Goal: Task Accomplishment & Management: Manage account settings

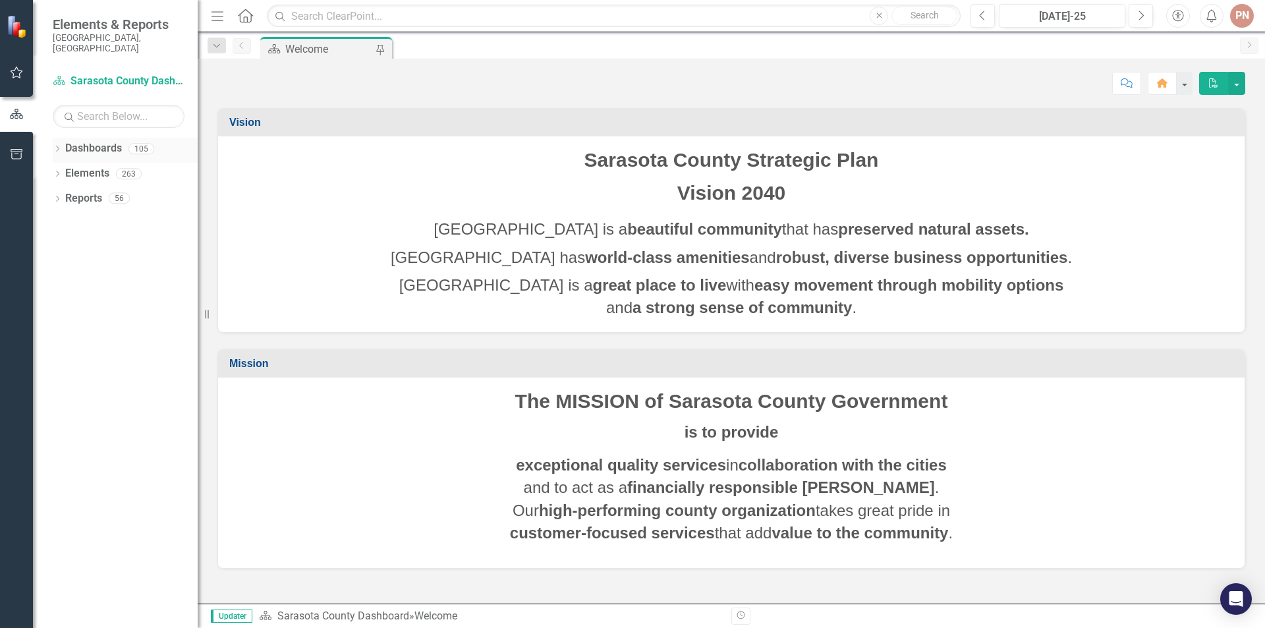
click at [55, 146] on icon "Dropdown" at bounding box center [57, 149] width 9 height 7
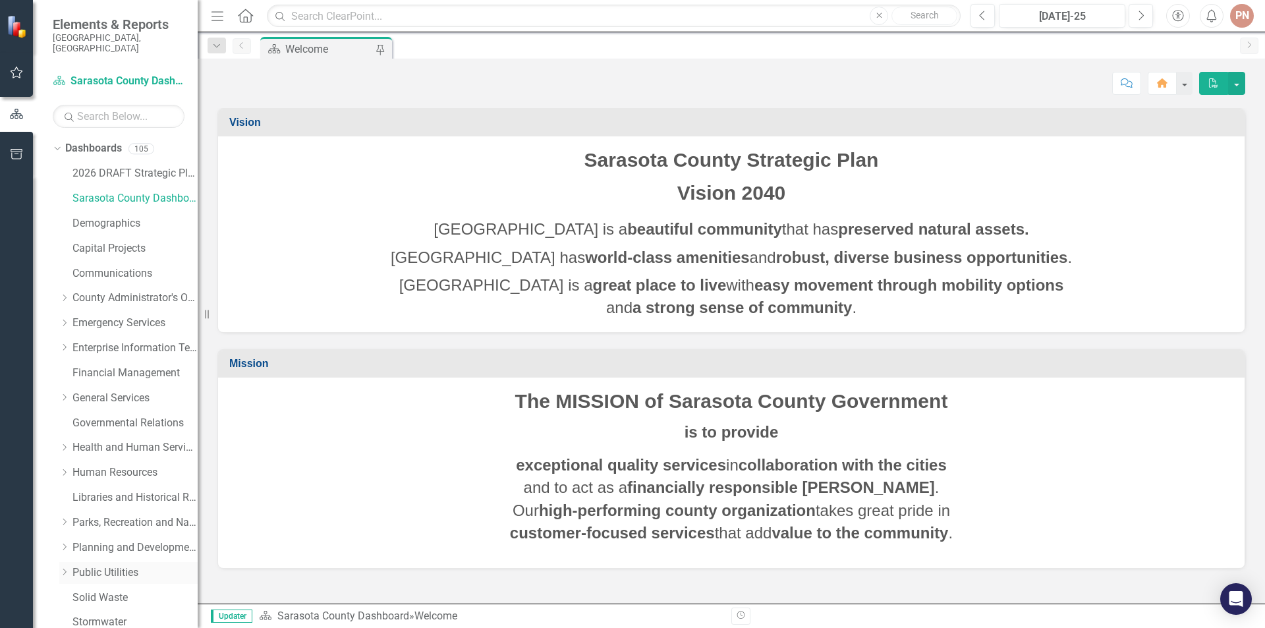
click at [67, 568] on icon "Dropdown" at bounding box center [64, 572] width 10 height 8
click at [105, 591] on link "Utilities" at bounding box center [142, 597] width 112 height 15
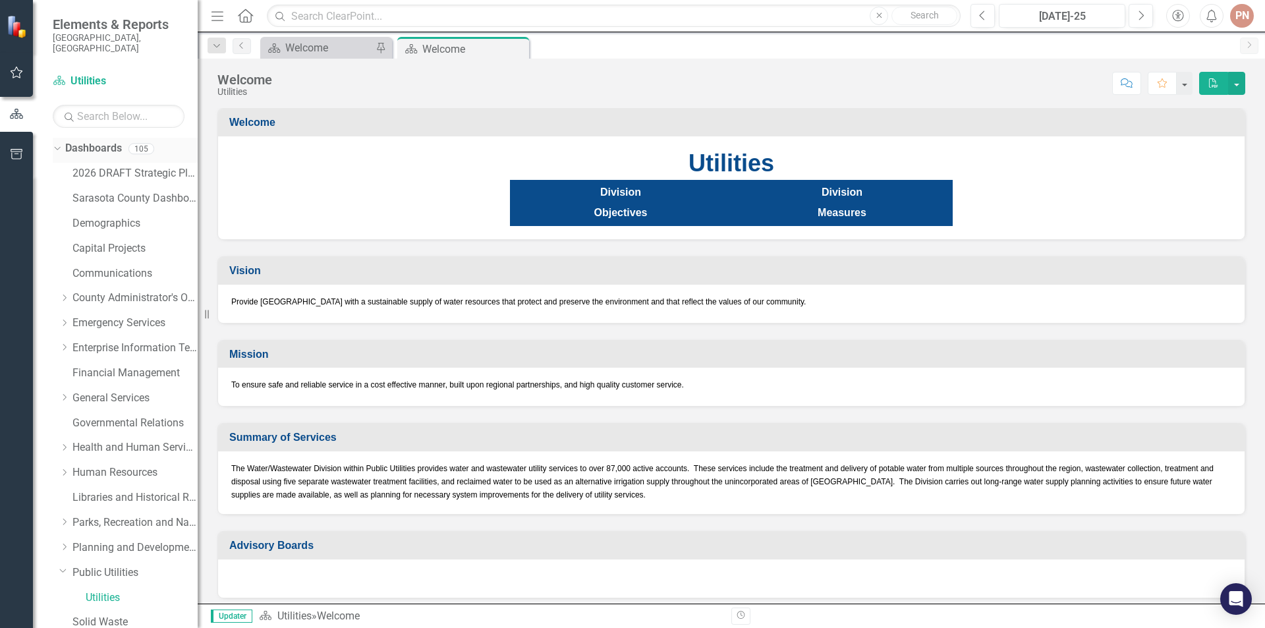
click at [54, 147] on div "Dropdown" at bounding box center [57, 150] width 9 height 7
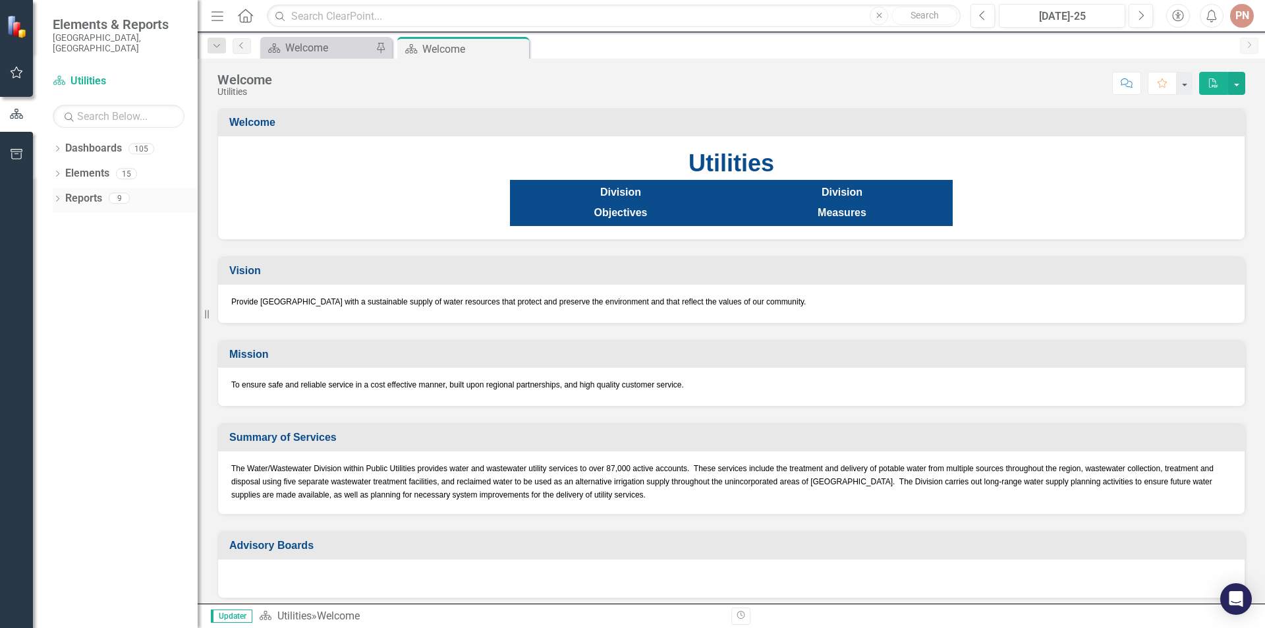
click at [110, 194] on div "Reports 9" at bounding box center [131, 200] width 132 height 25
click at [60, 196] on icon "Dropdown" at bounding box center [57, 199] width 9 height 7
click at [64, 340] on icon at bounding box center [63, 343] width 3 height 6
click at [90, 313] on div "Measures" at bounding box center [134, 319] width 128 height 12
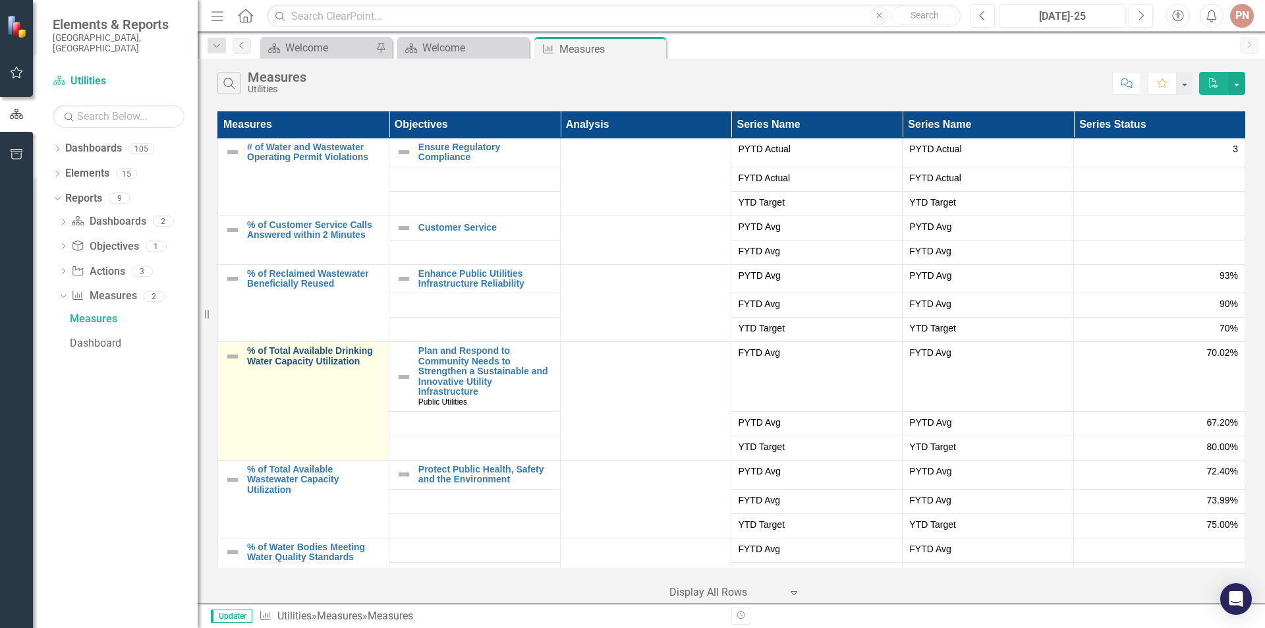
click at [306, 358] on link "% of Total Available Drinking Water Capacity Utilization" at bounding box center [314, 356] width 135 height 20
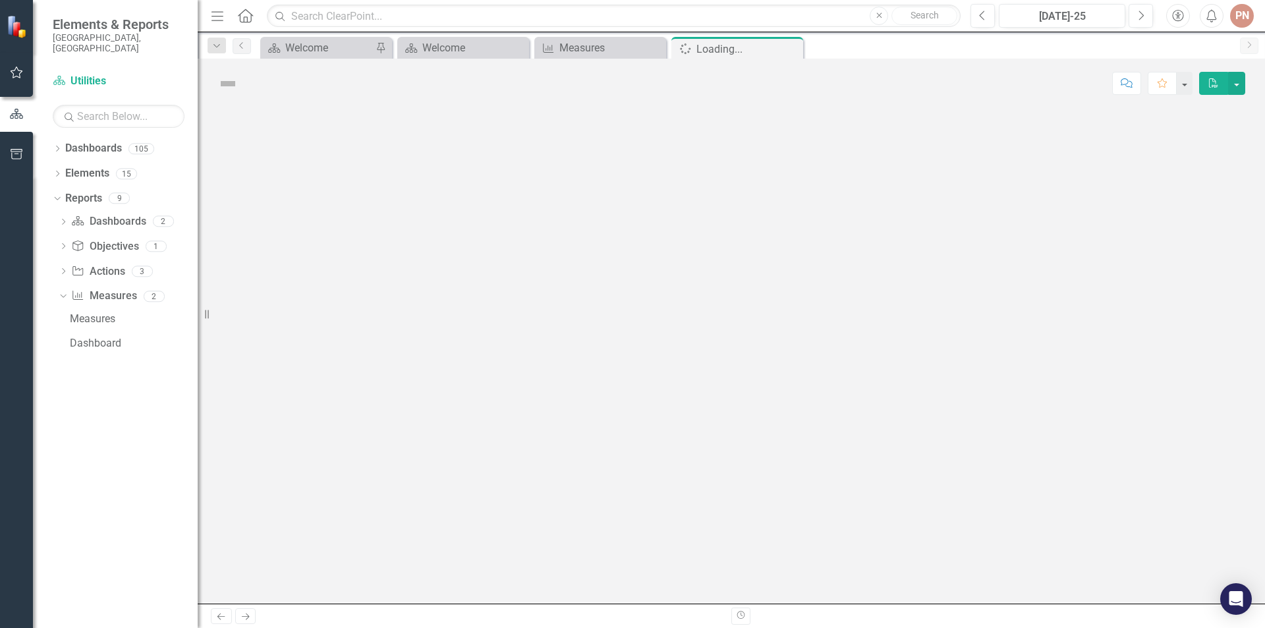
click at [306, 358] on div at bounding box center [731, 355] width 1067 height 495
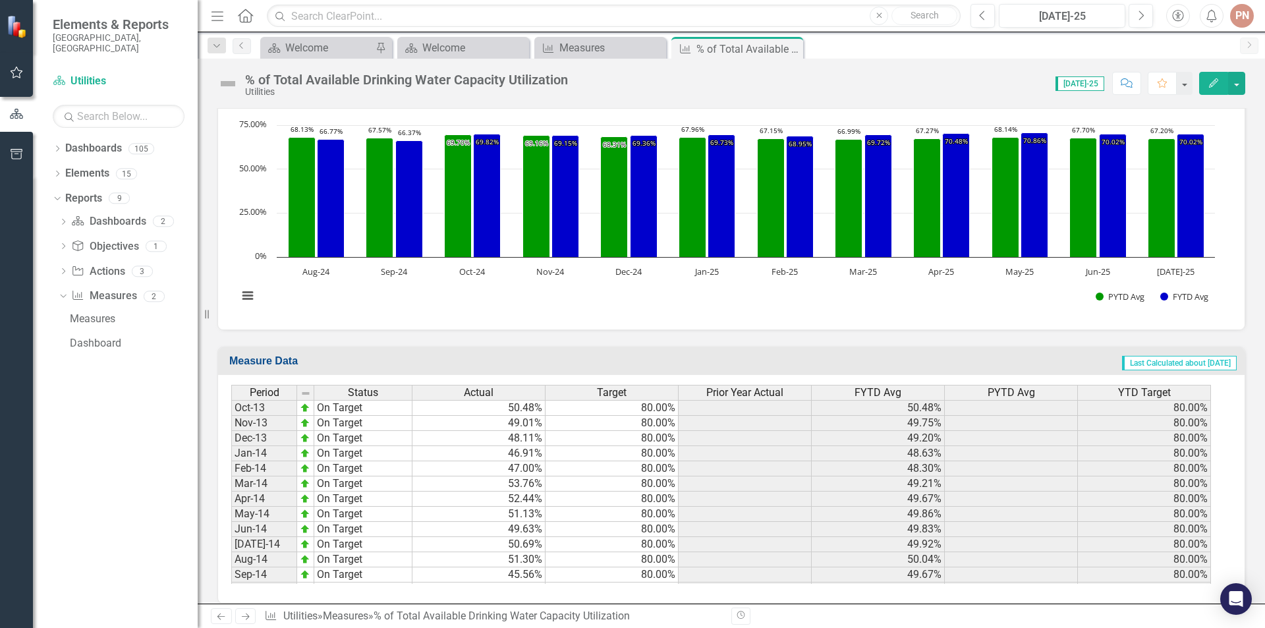
scroll to position [744, 0]
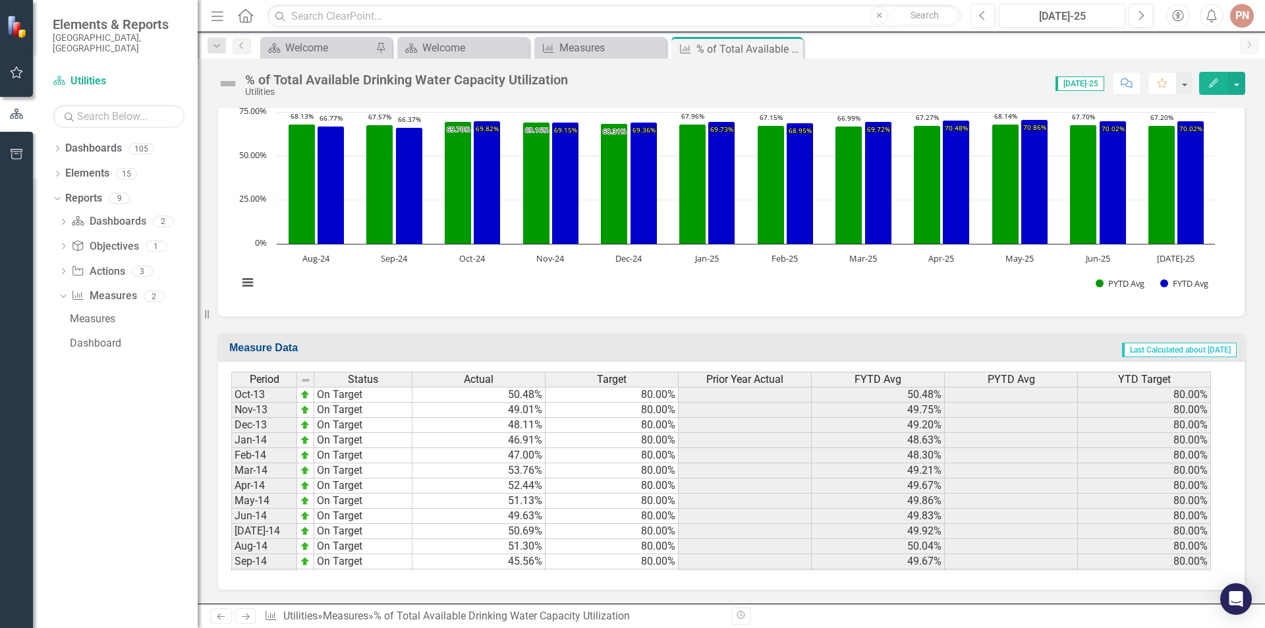
click at [500, 561] on td "45.56%" at bounding box center [478, 561] width 133 height 15
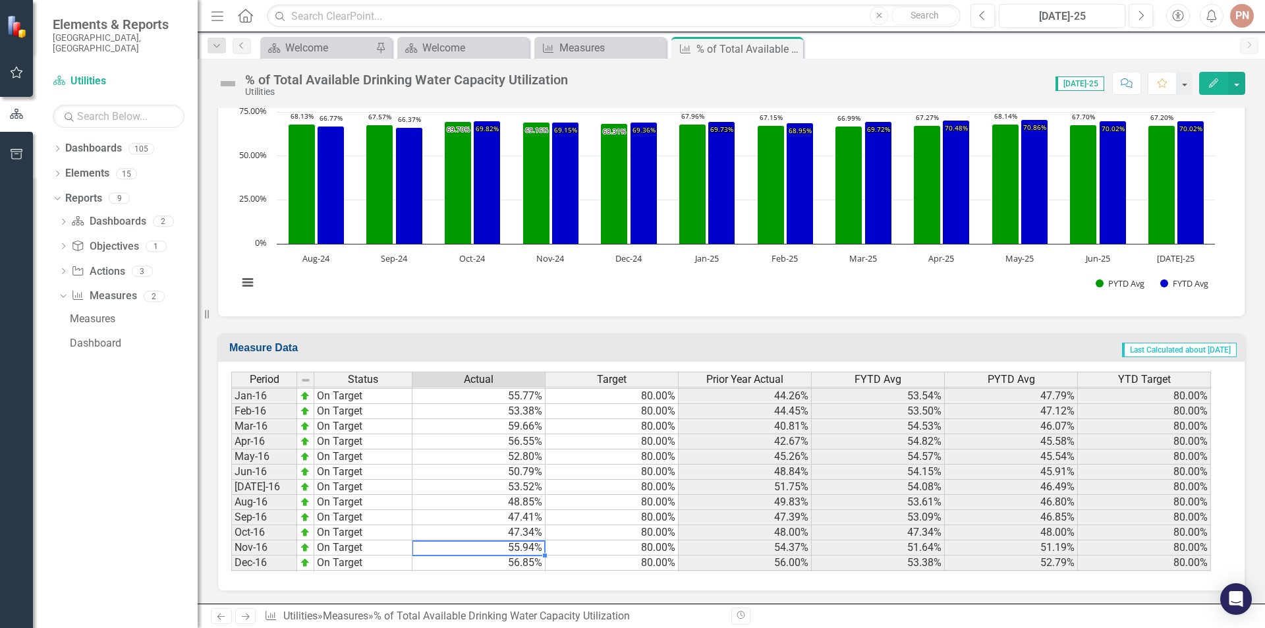
scroll to position [0, 0]
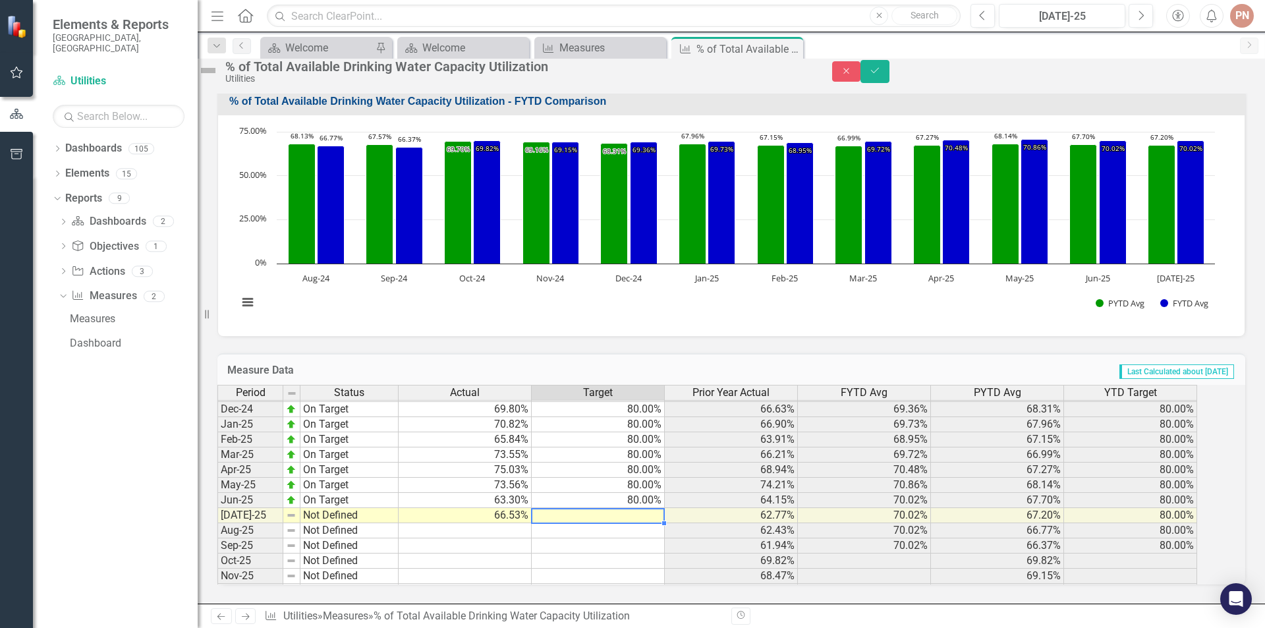
click at [648, 508] on td at bounding box center [598, 515] width 133 height 15
type textarea "80"
click at [500, 524] on td at bounding box center [465, 530] width 133 height 15
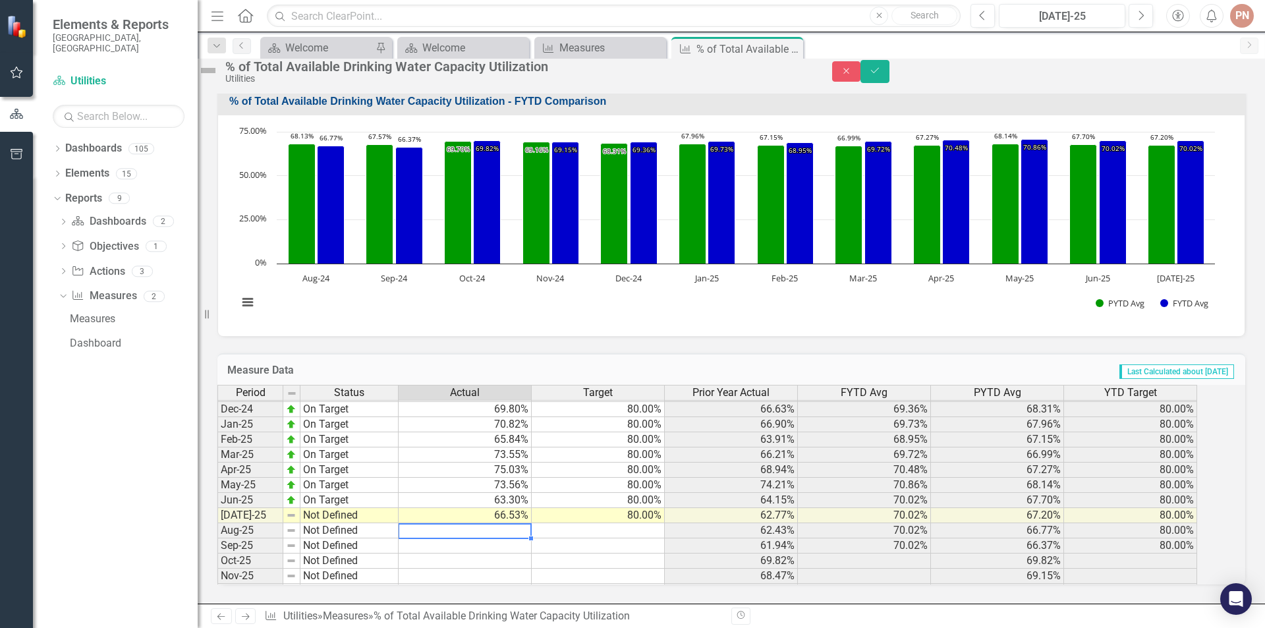
click at [330, 508] on td "Not Defined" at bounding box center [349, 515] width 98 height 15
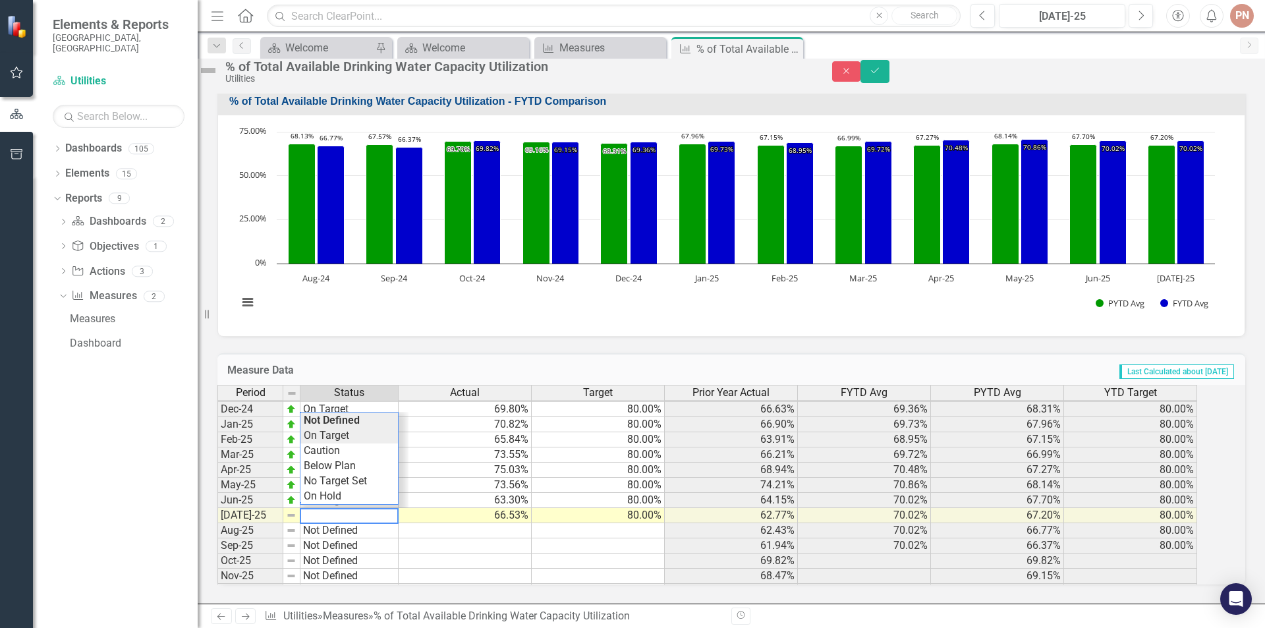
click at [323, 430] on div "Period Status Actual Target Prior Year Actual FYTD Avg PYTD Avg YTD Target Nov-…" at bounding box center [712, 485] width 991 height 200
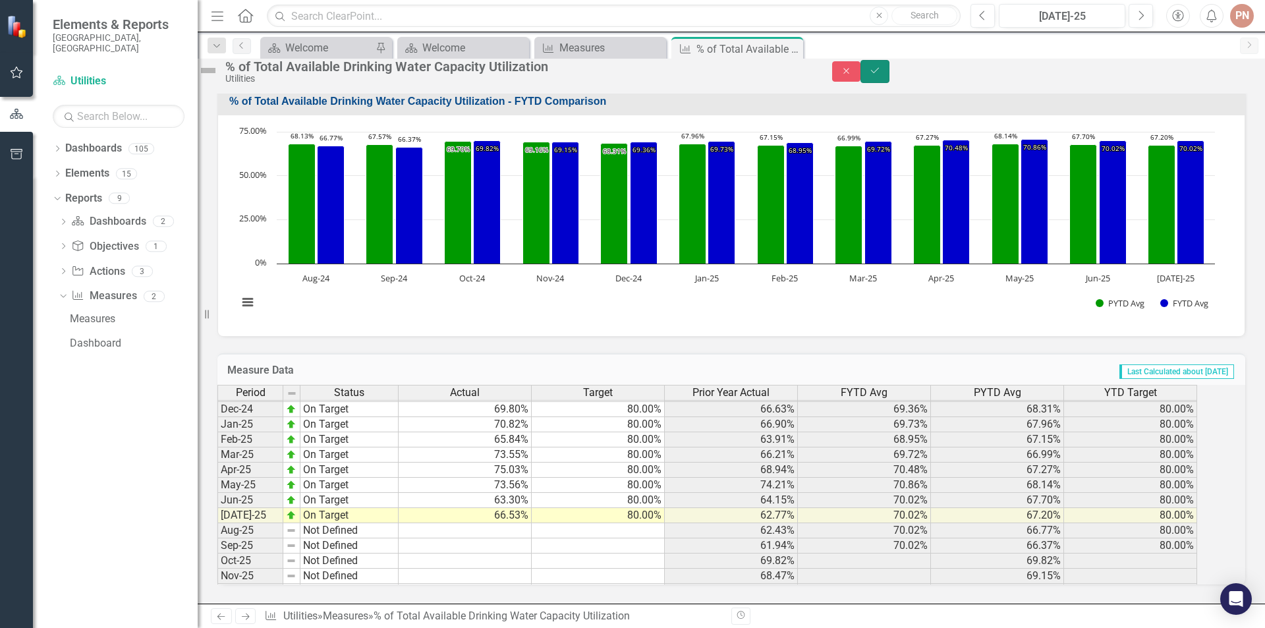
click at [889, 82] on button "Save" at bounding box center [874, 71] width 29 height 23
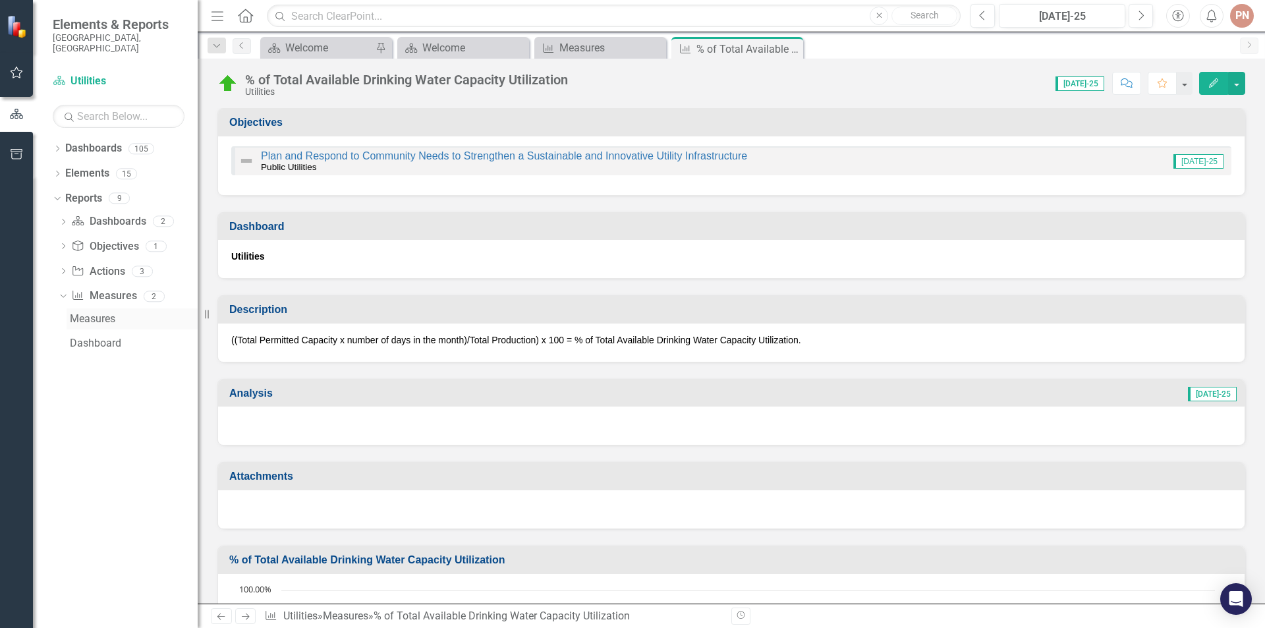
click at [80, 313] on div "Measures" at bounding box center [134, 319] width 128 height 12
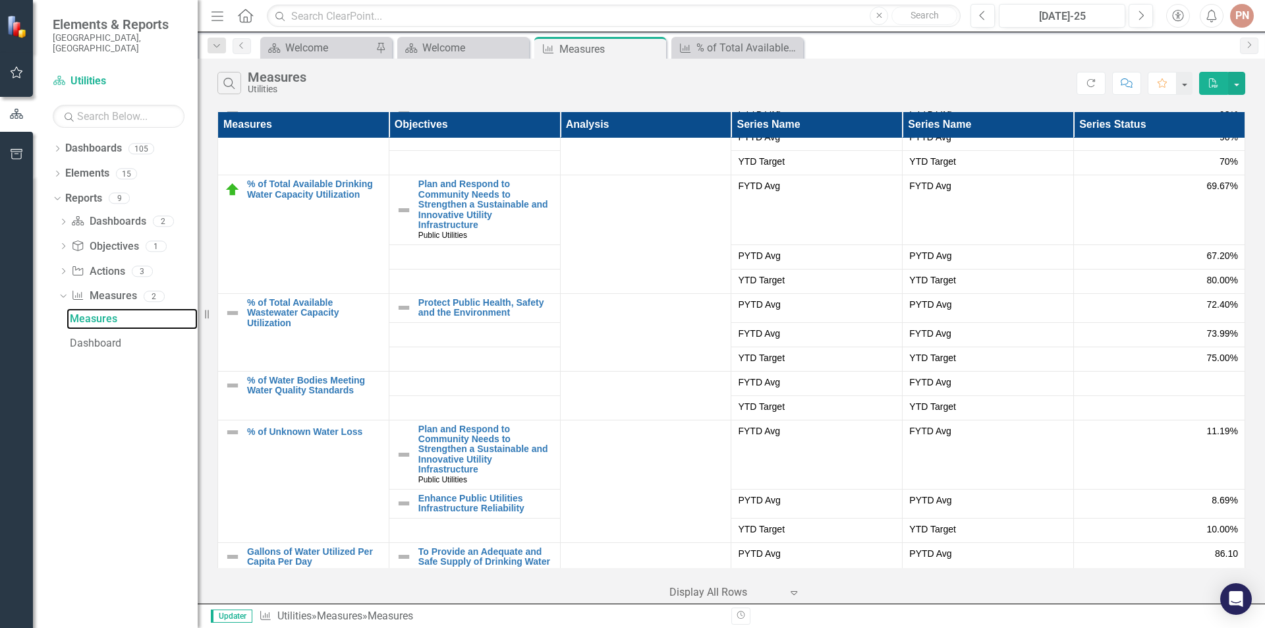
scroll to position [169, 0]
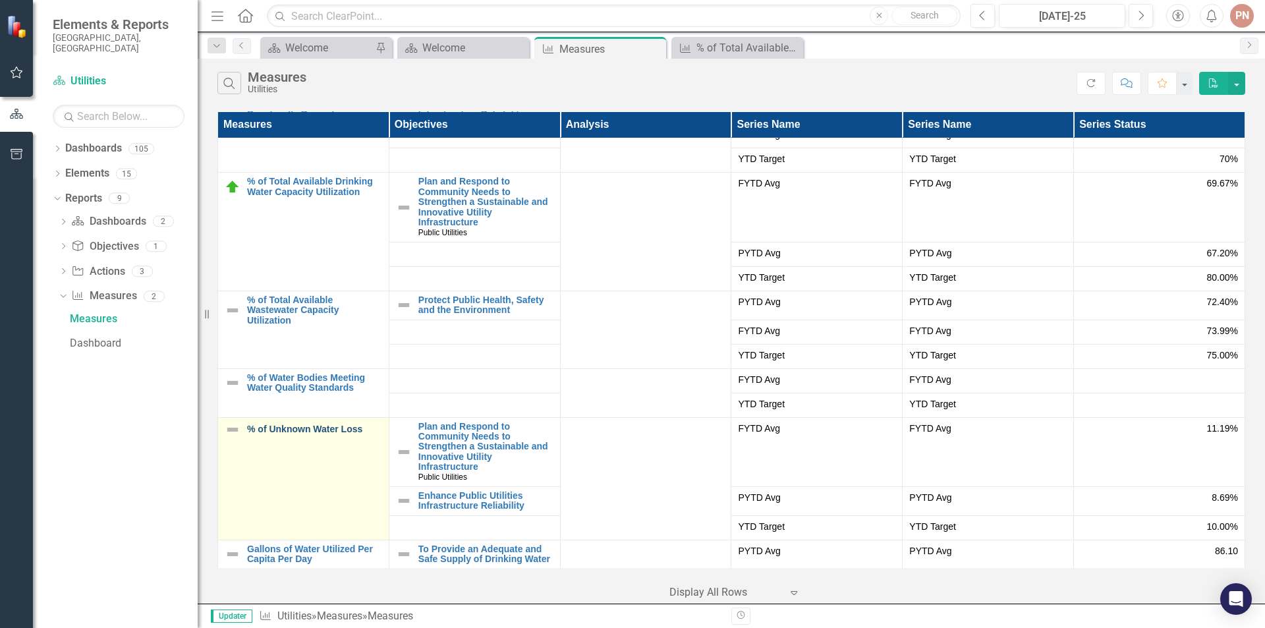
click at [258, 432] on link "% of Unknown Water Loss" at bounding box center [314, 429] width 135 height 10
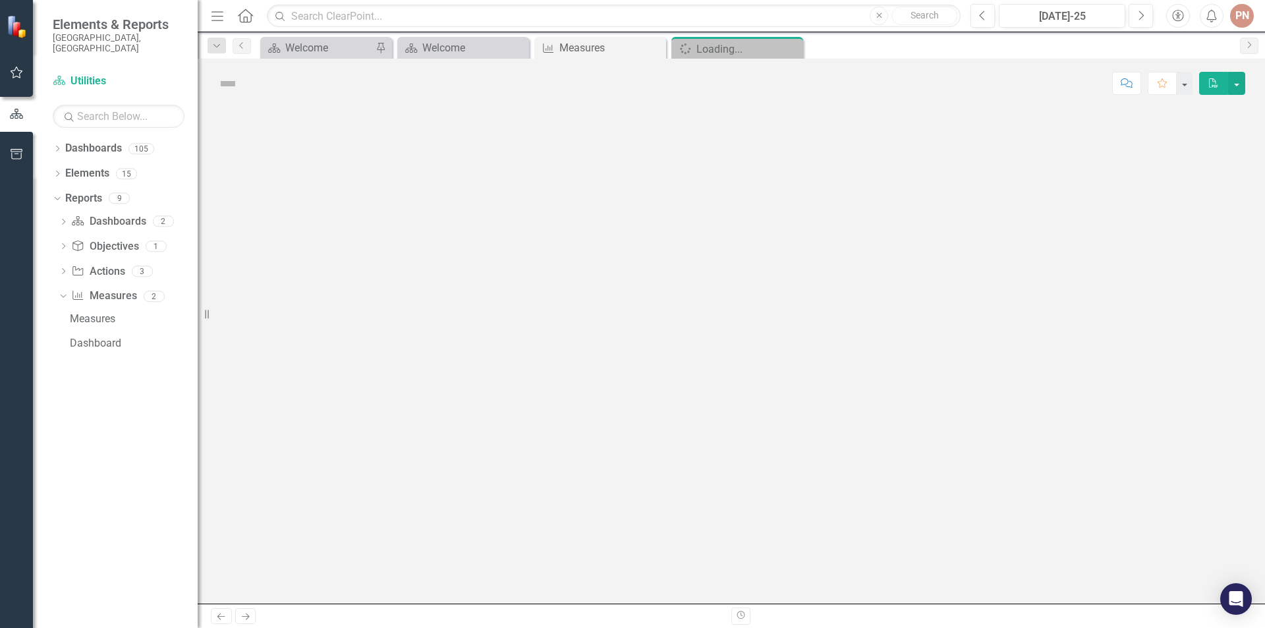
click at [258, 432] on div at bounding box center [731, 355] width 1067 height 495
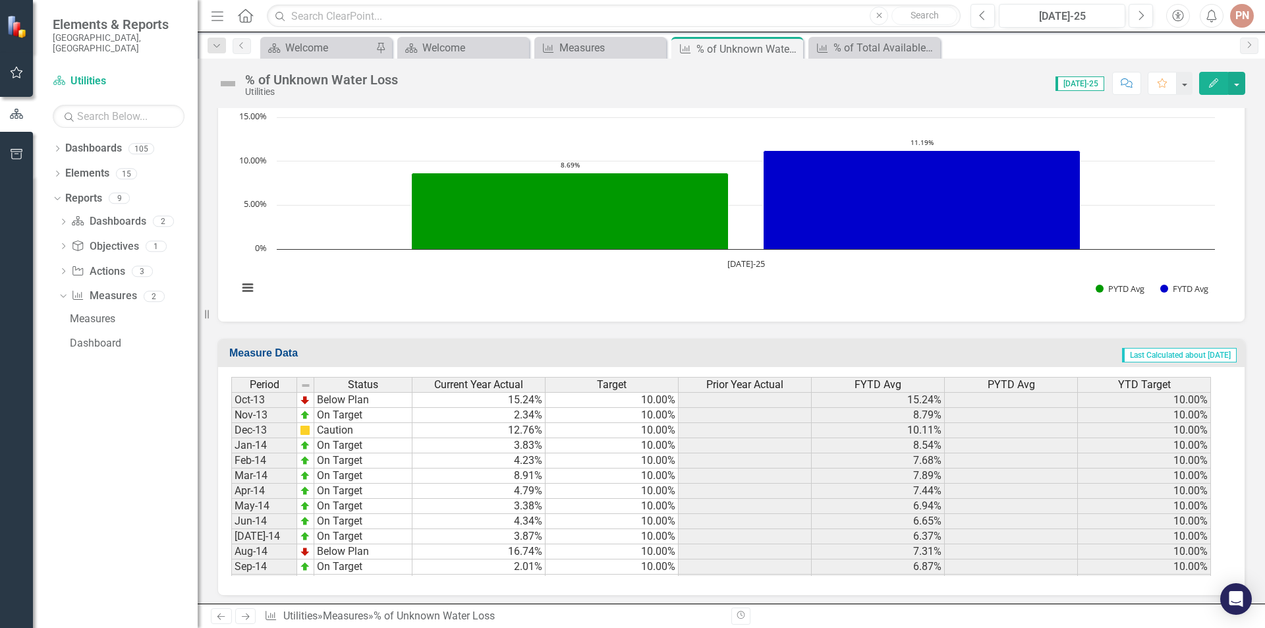
scroll to position [791, 0]
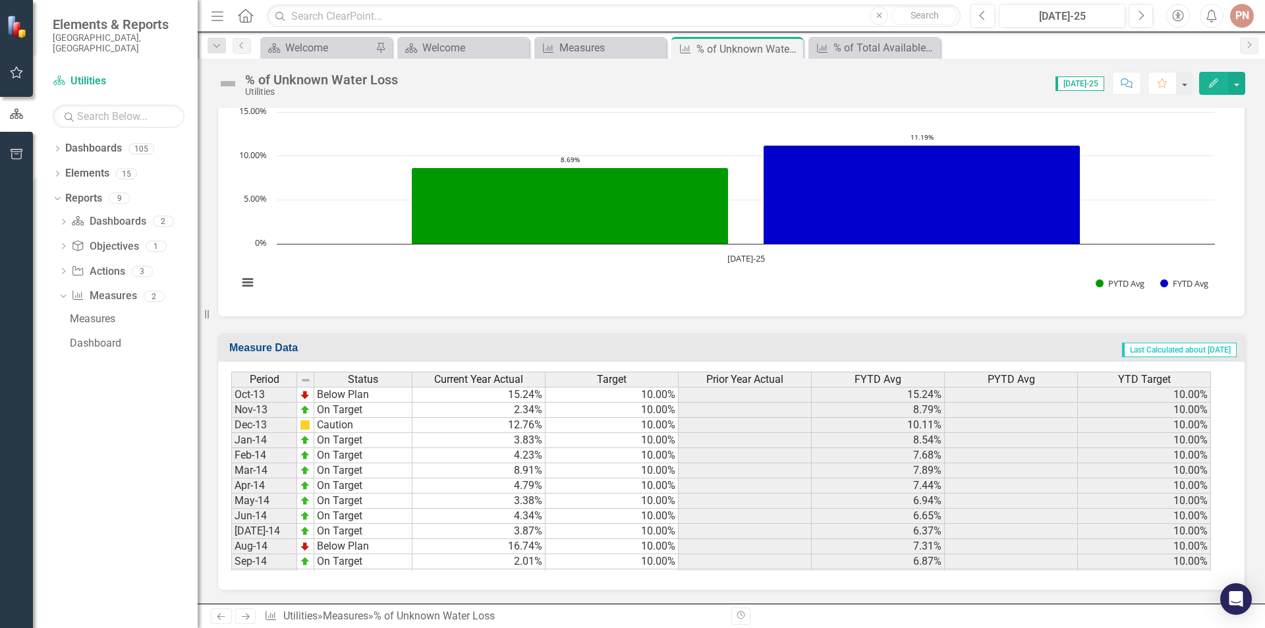
click at [468, 544] on td "16.74%" at bounding box center [478, 546] width 133 height 15
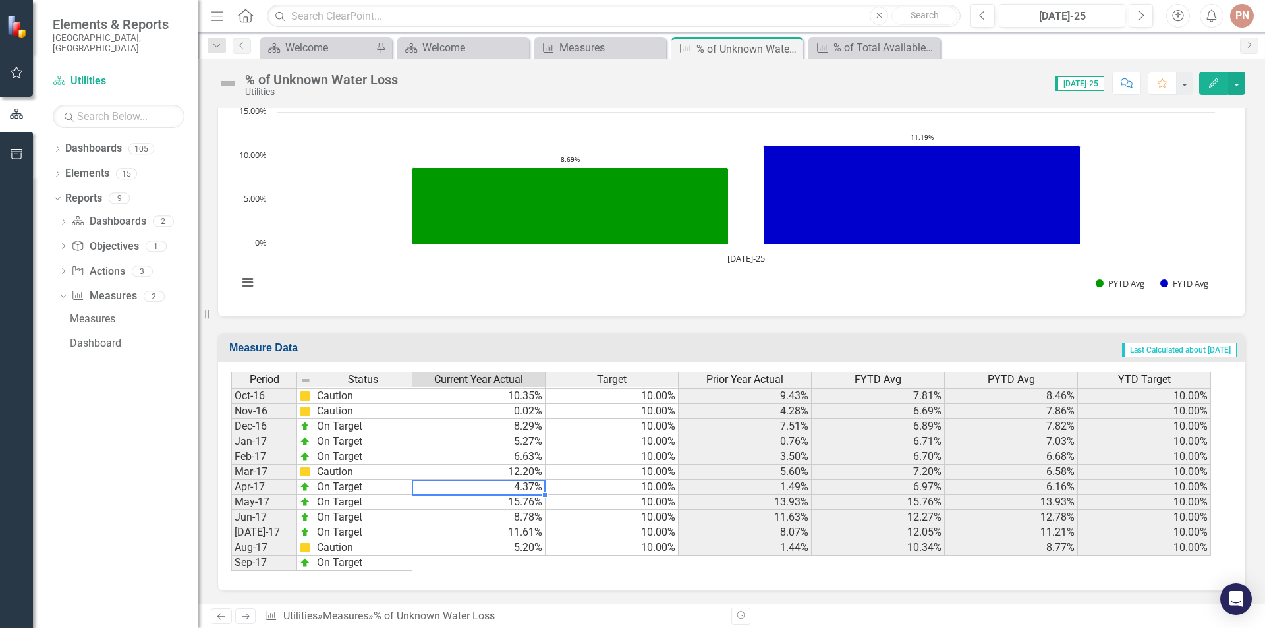
scroll to position [621, 0]
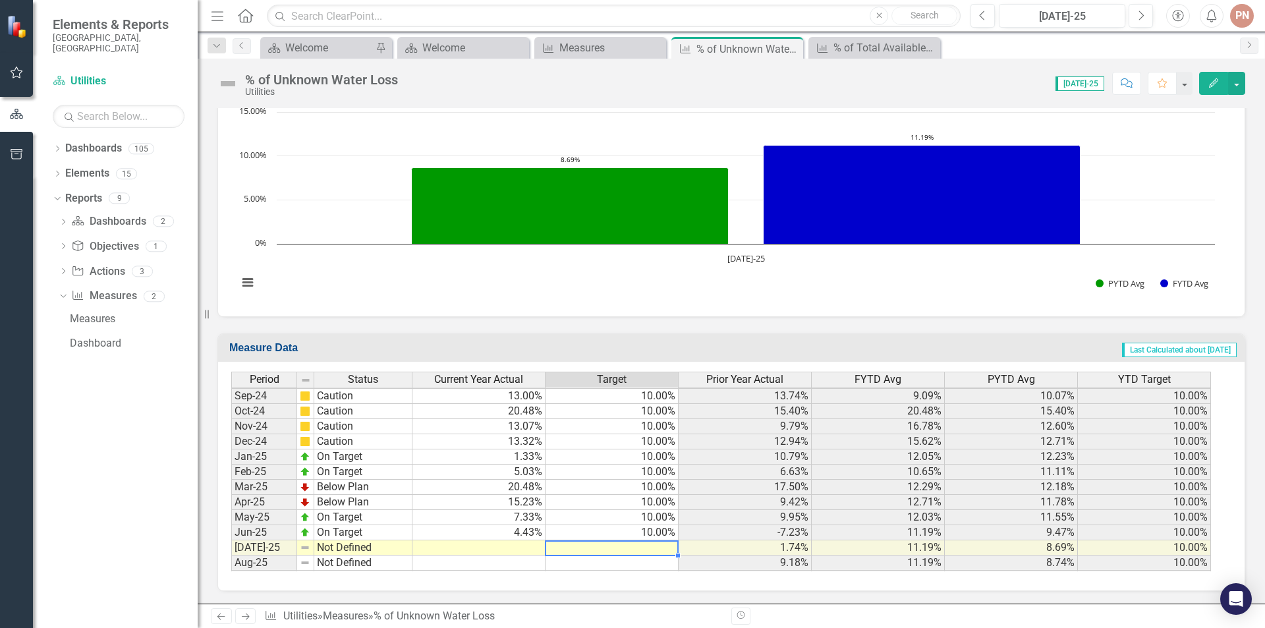
click at [616, 546] on td at bounding box center [611, 547] width 133 height 15
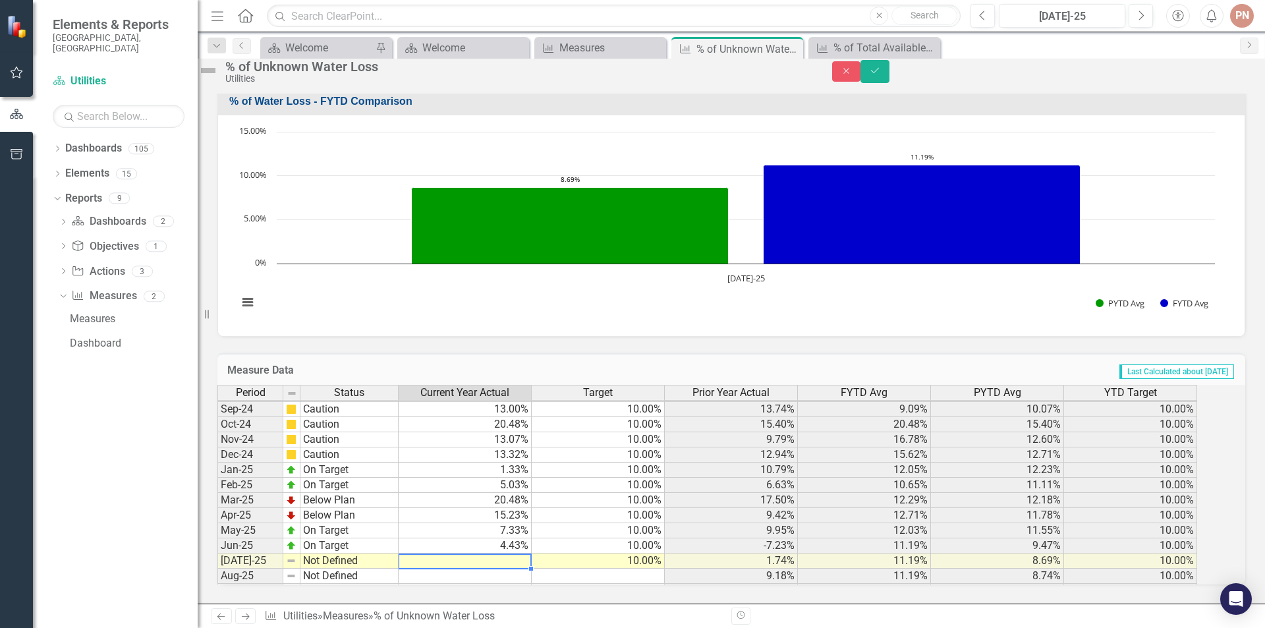
click at [516, 557] on td at bounding box center [465, 560] width 133 height 15
type textarea "7.11"
click at [384, 554] on td "Not Defined" at bounding box center [349, 560] width 98 height 15
click at [383, 553] on td "Not Defined" at bounding box center [349, 560] width 98 height 15
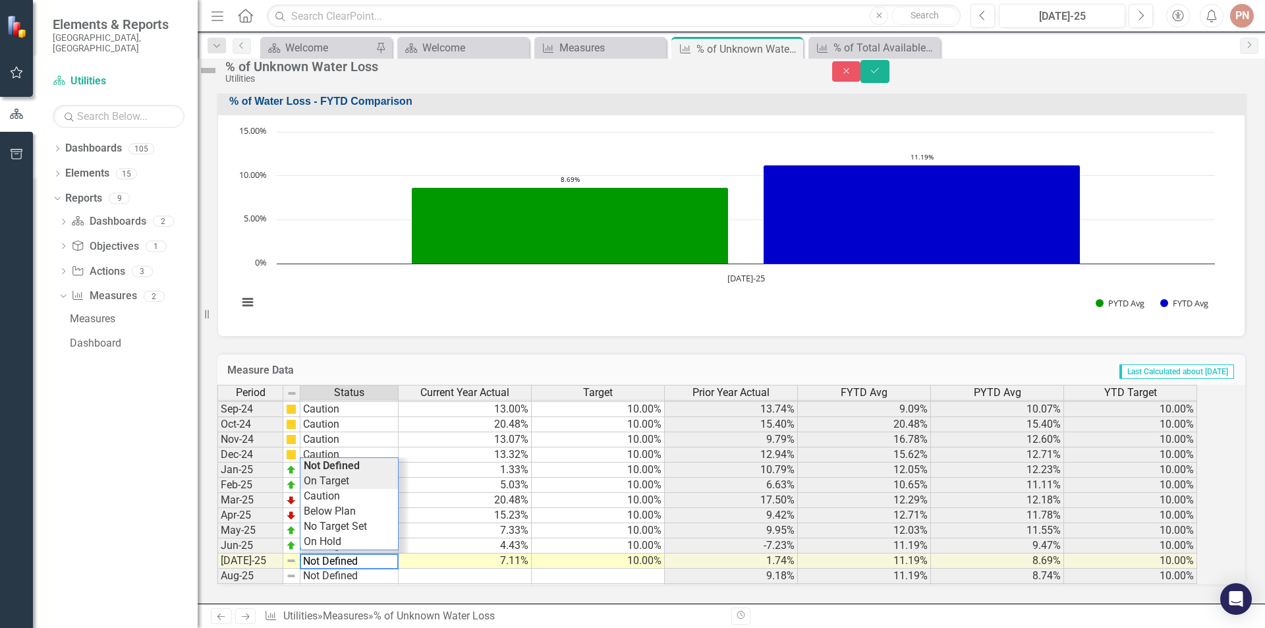
click at [364, 472] on div "Period Status Current Year Actual Target Prior Year Actual FYTD Avg PYTD Avg YT…" at bounding box center [712, 485] width 991 height 200
click at [881, 74] on icon "Save" at bounding box center [875, 70] width 12 height 9
